Goal: Information Seeking & Learning: Find specific fact

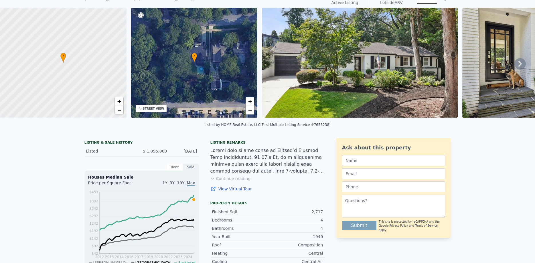
scroll to position [27, 0]
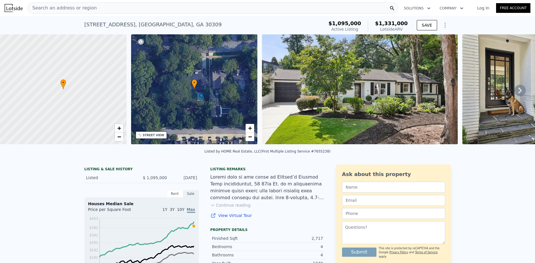
click at [445, 26] on icon "Show Options" at bounding box center [444, 25] width 7 height 7
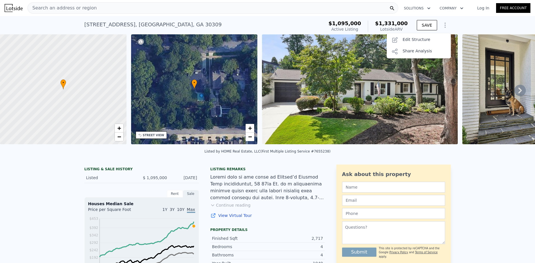
click at [445, 26] on icon "Show Options" at bounding box center [444, 25] width 7 height 7
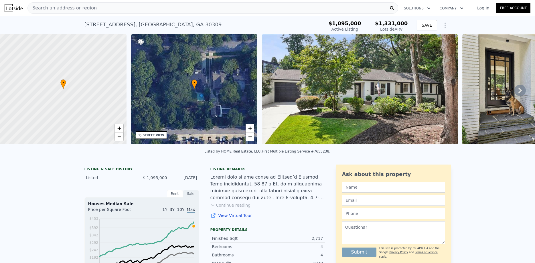
click at [445, 26] on icon "Show Options" at bounding box center [444, 25] width 7 height 7
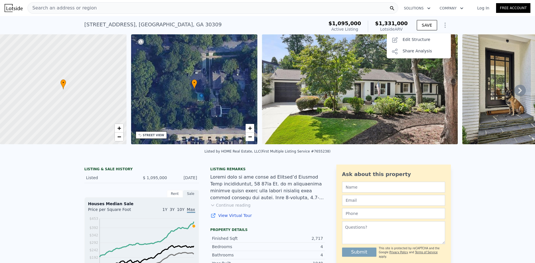
click at [445, 26] on icon "Show Options" at bounding box center [444, 25] width 7 height 7
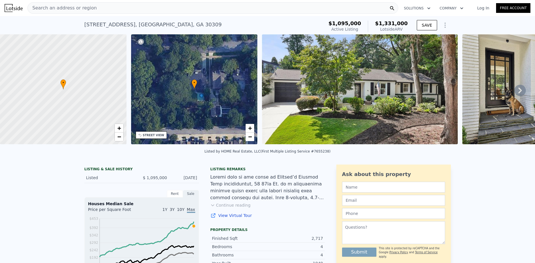
click at [430, 9] on icon "button" at bounding box center [428, 8] width 3 height 2
click at [464, 7] on icon "button" at bounding box center [462, 8] width 6 height 7
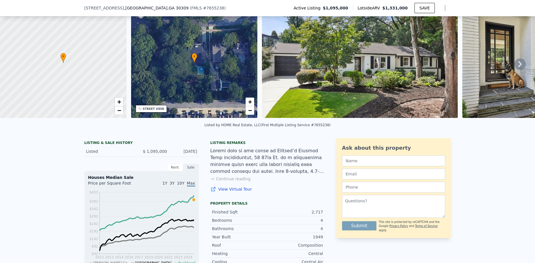
scroll to position [26, 0]
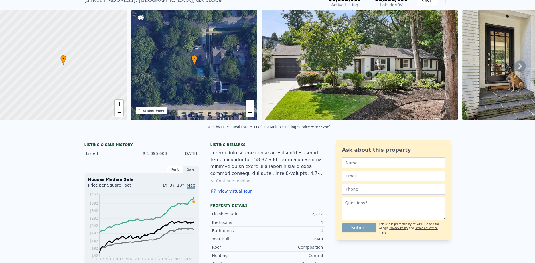
click at [52, 208] on div "LISTING & SALE HISTORY Listed $ 1,095,000 Sep 23, 2025 Rent Sale Rent over time…" at bounding box center [267, 253] width 535 height 235
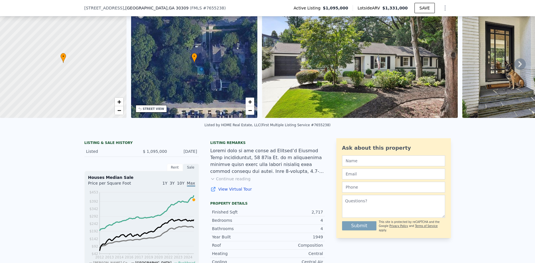
click at [93, 26] on div at bounding box center [63, 63] width 152 height 132
drag, startPoint x: 124, startPoint y: 20, endPoint x: 132, endPoint y: 21, distance: 8.2
click at [125, 20] on div at bounding box center [63, 63] width 152 height 132
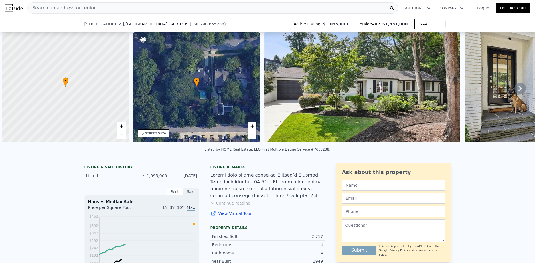
scroll to position [0, 2]
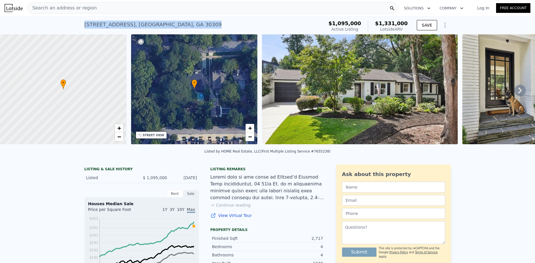
drag, startPoint x: 84, startPoint y: 25, endPoint x: 174, endPoint y: 26, distance: 90.4
click at [174, 26] on div "76 28th Street NW , Atlanta , GA 30309 Active at $1.095m (~ARV $1.331m ) $1,095…" at bounding box center [267, 25] width 535 height 18
copy div "76 28th Street NW , Atlanta , GA 30309"
